Goal: Information Seeking & Learning: Learn about a topic

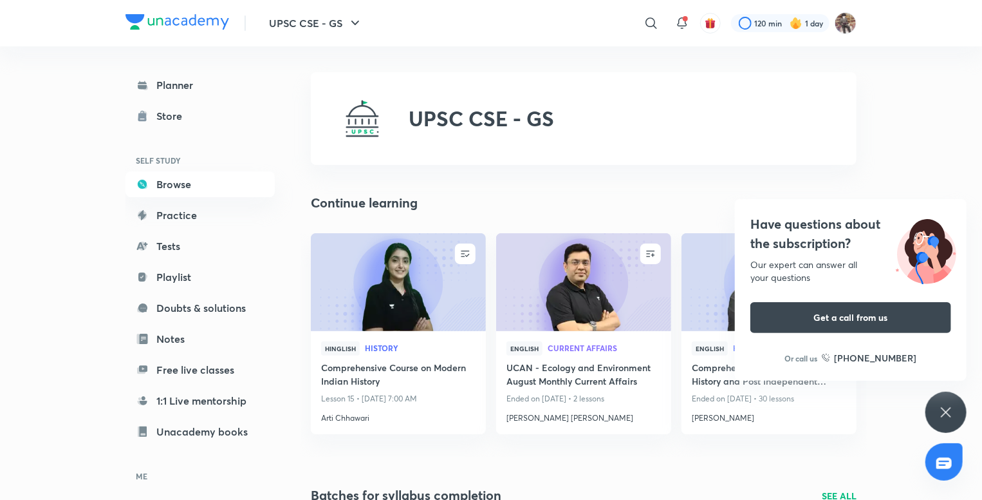
click at [948, 408] on icon at bounding box center [946, 411] width 15 height 15
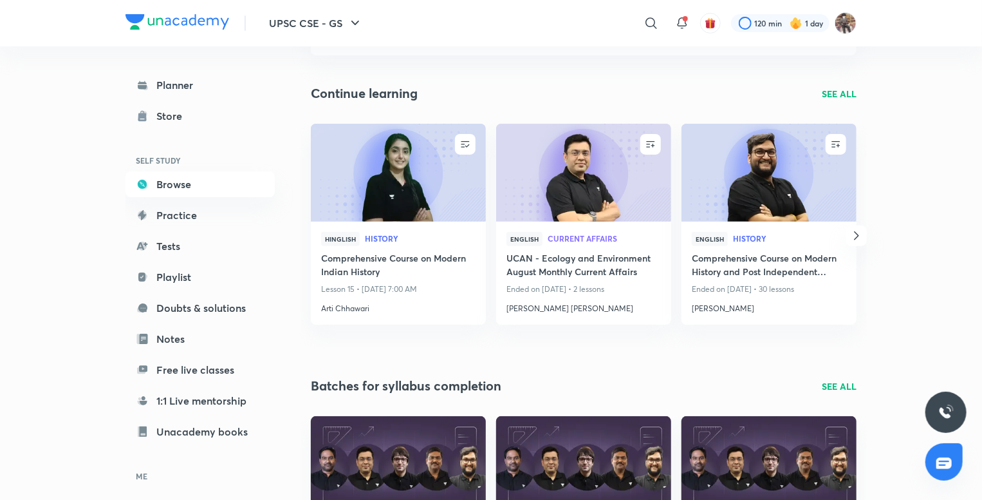
scroll to position [105, 0]
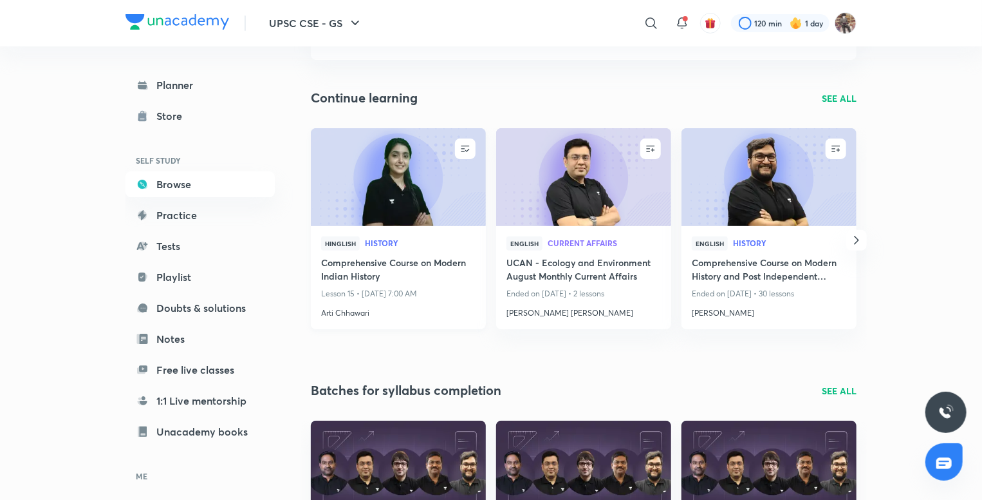
click at [397, 209] on img at bounding box center [398, 177] width 178 height 100
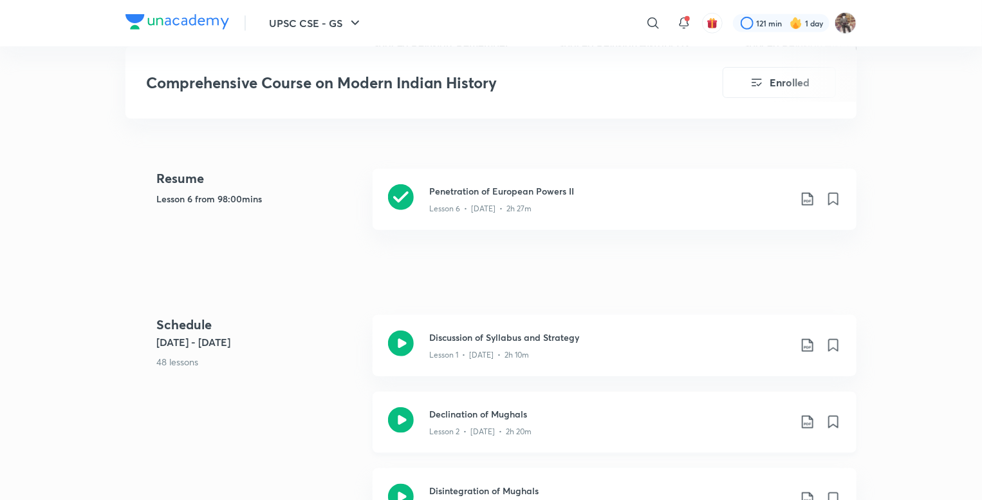
scroll to position [493, 0]
click at [400, 199] on icon at bounding box center [401, 198] width 26 height 26
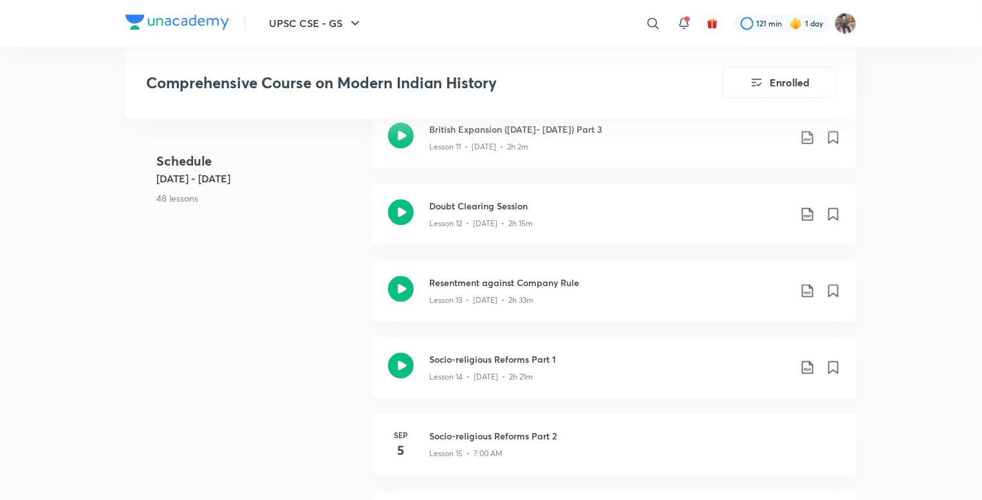
scroll to position [1545, 0]
click at [401, 285] on icon at bounding box center [401, 288] width 26 height 26
